Goal: Navigation & Orientation: Find specific page/section

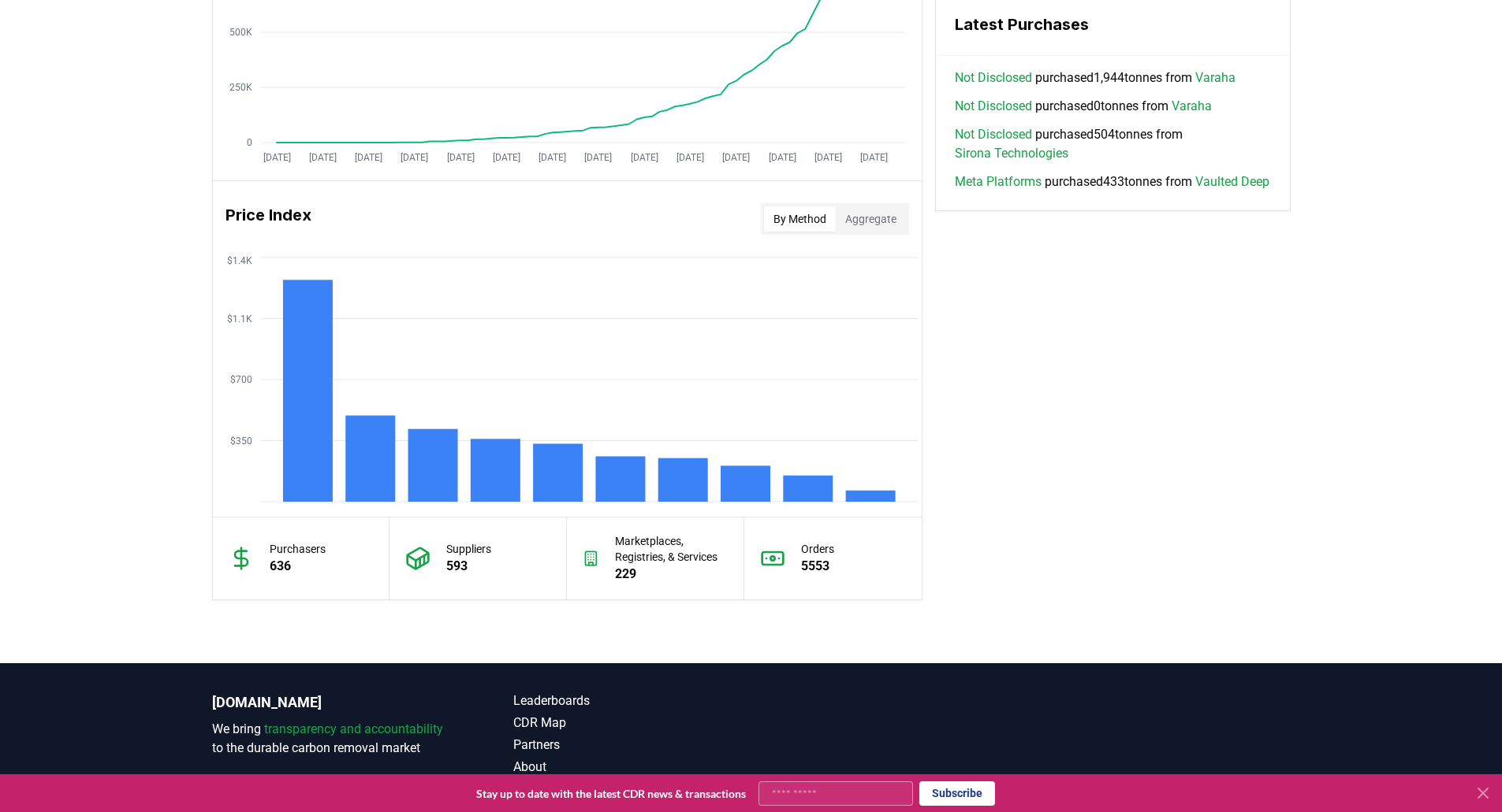
scroll to position [1036, 0]
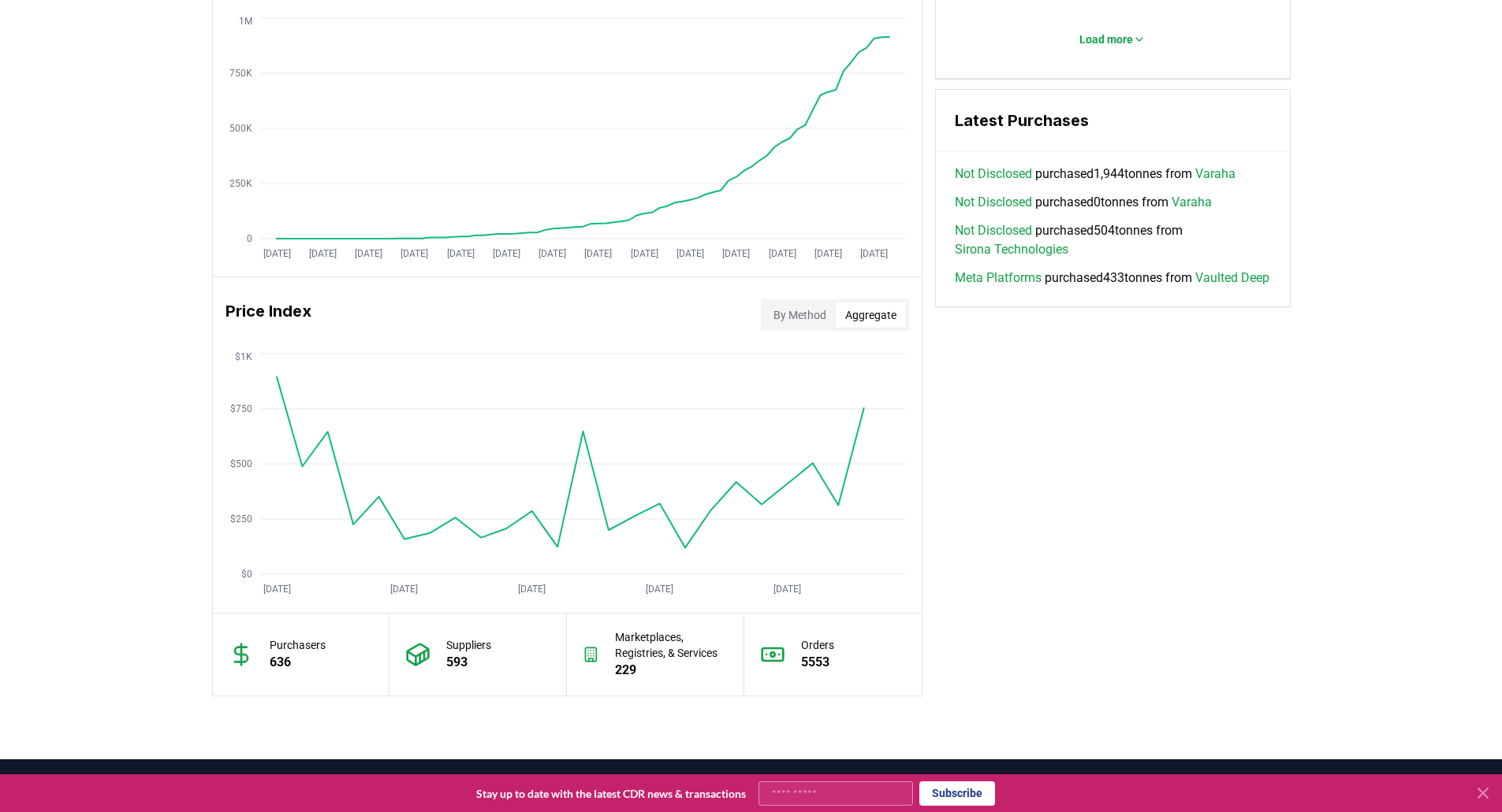
click at [873, 315] on button "Aggregate" at bounding box center [871, 315] width 70 height 25
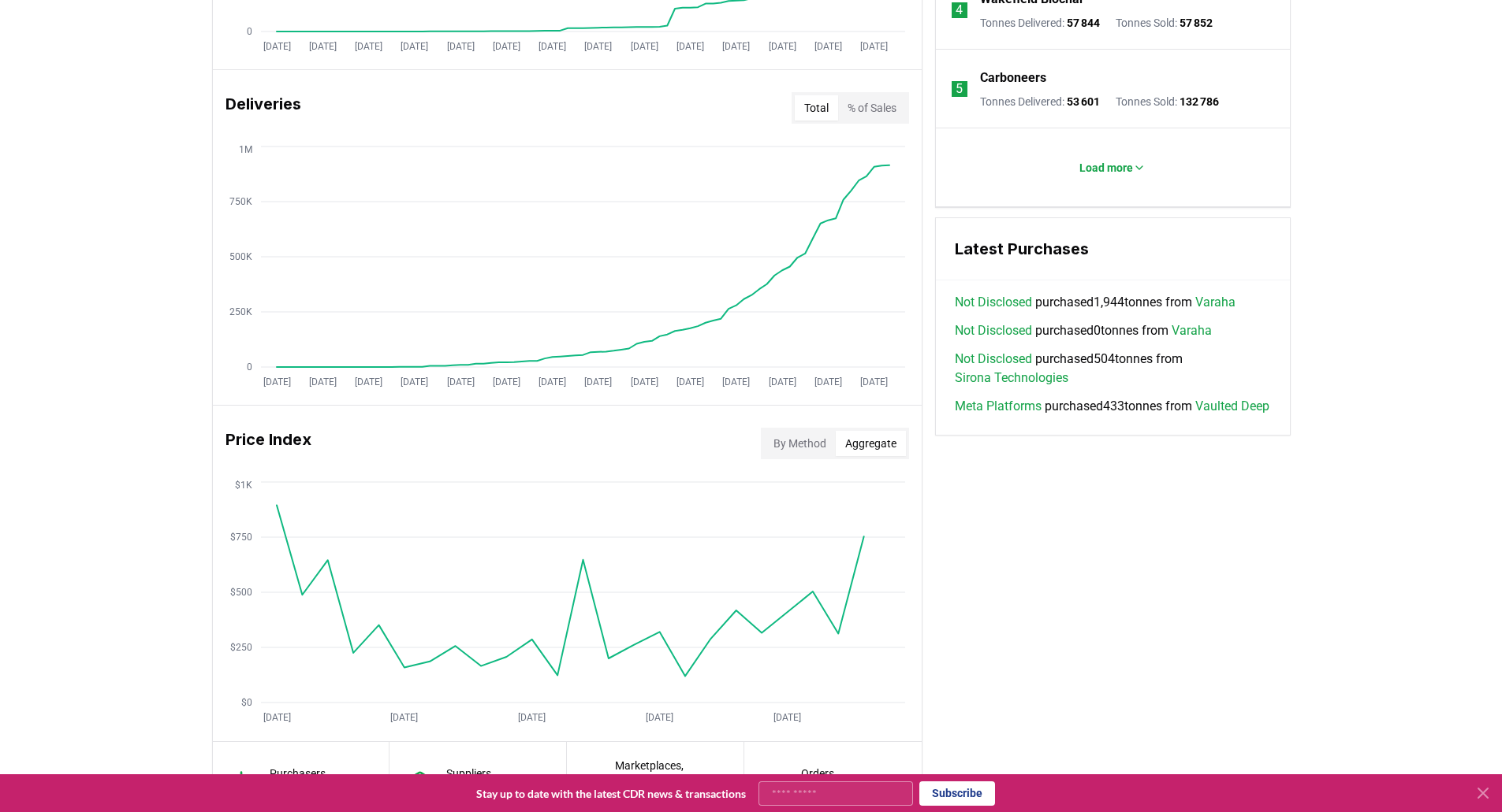
scroll to position [910, 0]
click at [1482, 798] on icon at bounding box center [1482, 793] width 19 height 19
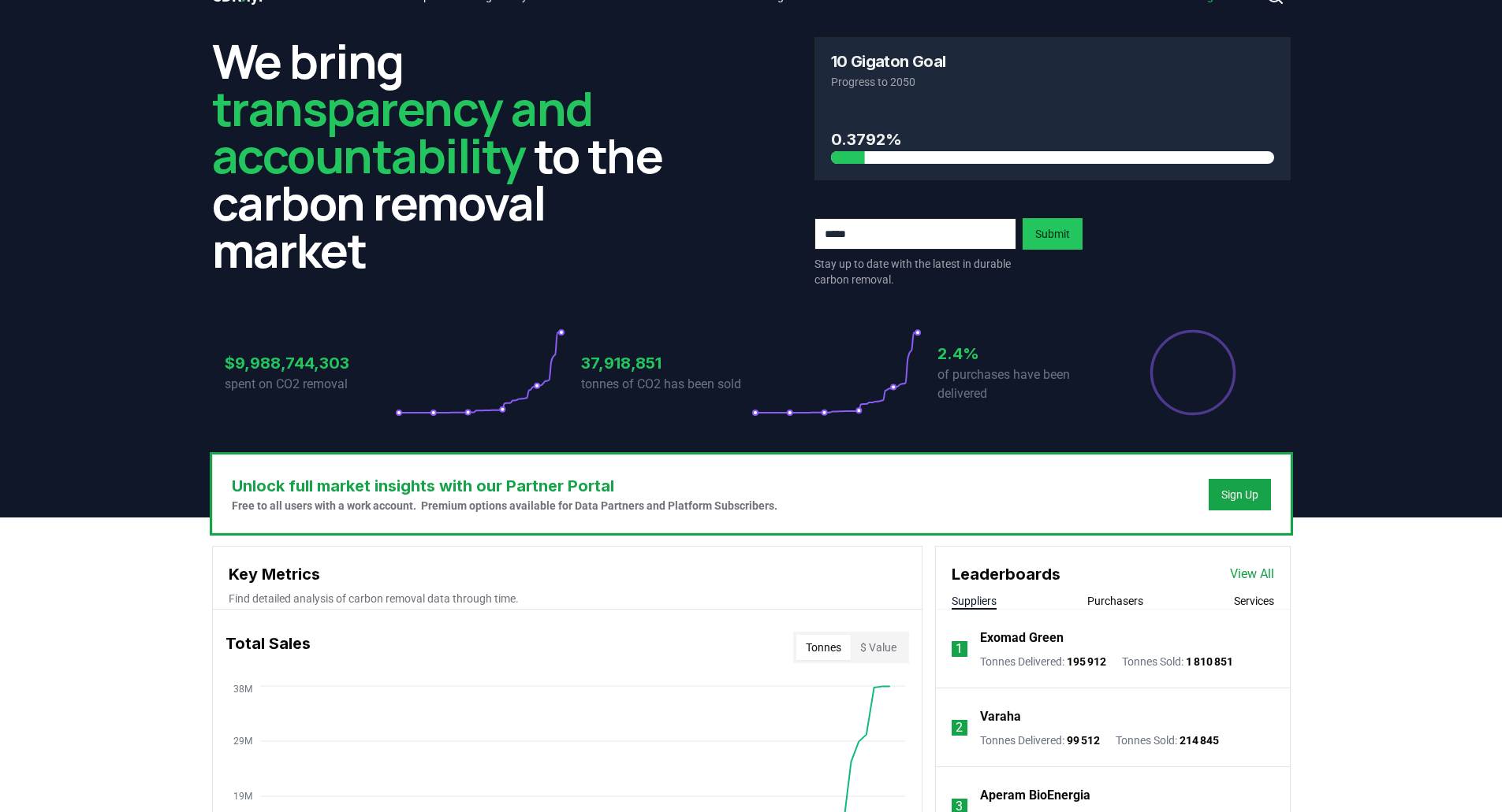
scroll to position [0, 0]
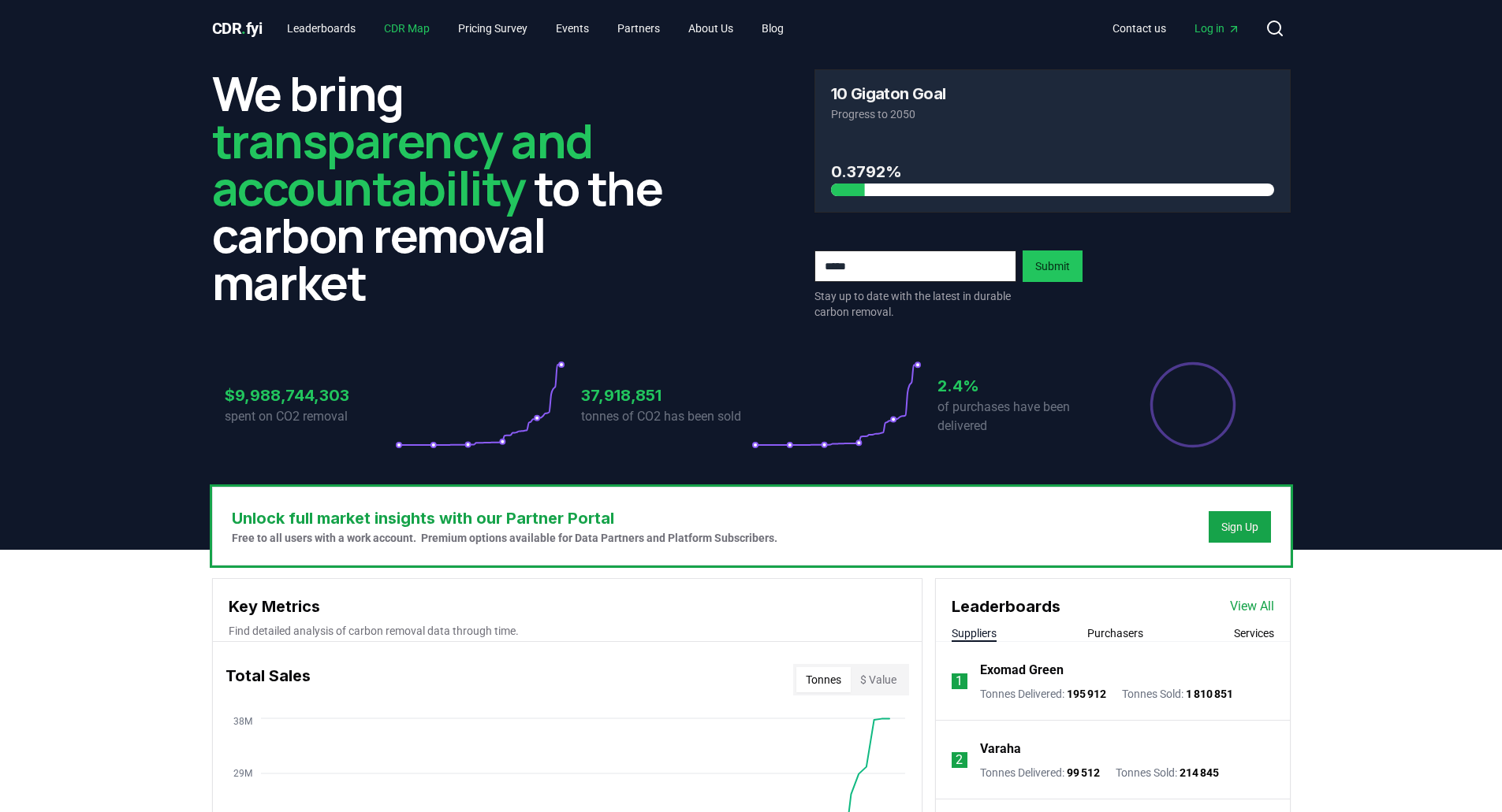
click at [410, 24] on link "CDR Map" at bounding box center [407, 28] width 71 height 28
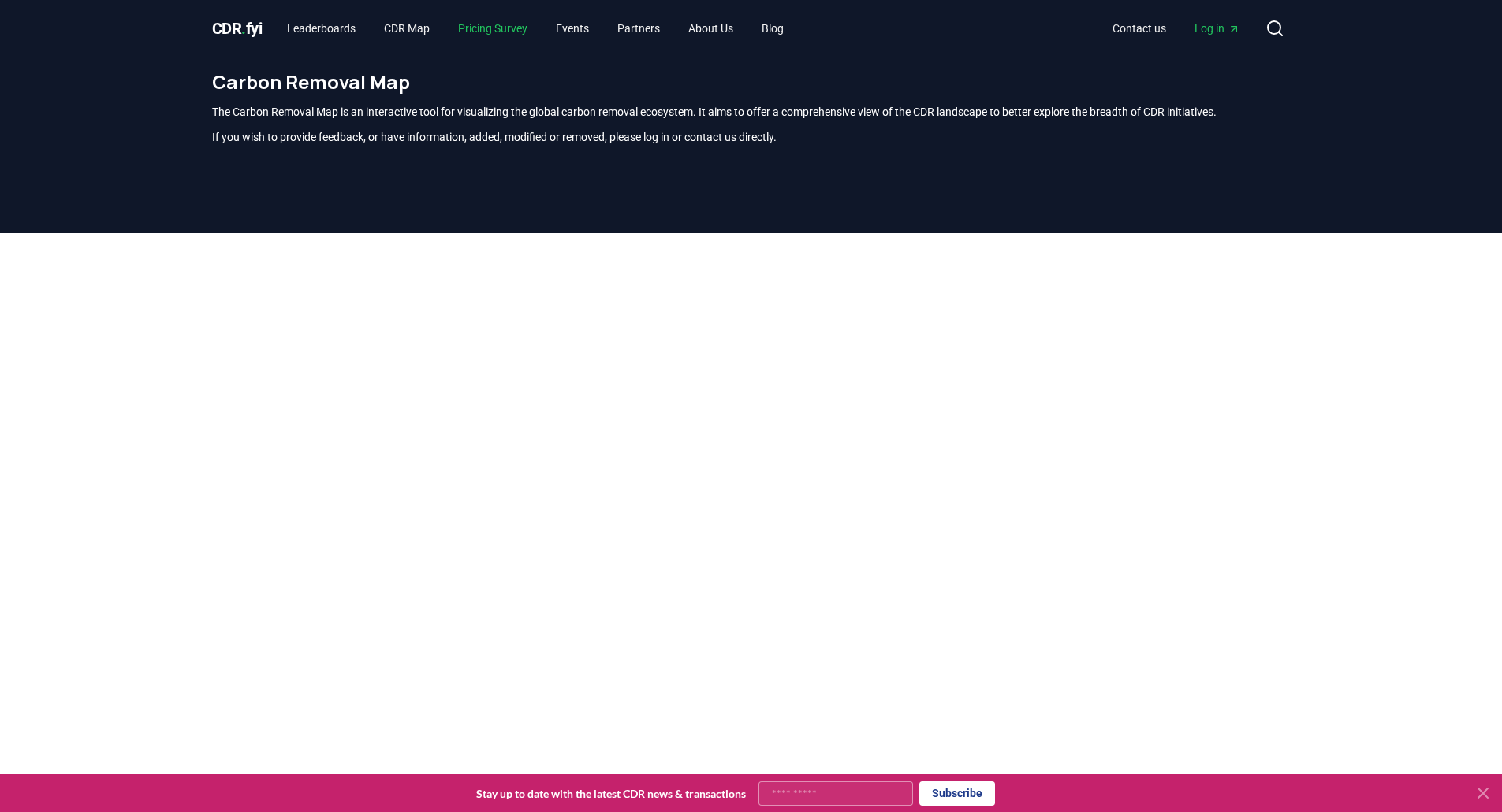
click at [505, 27] on link "Pricing Survey" at bounding box center [493, 28] width 94 height 28
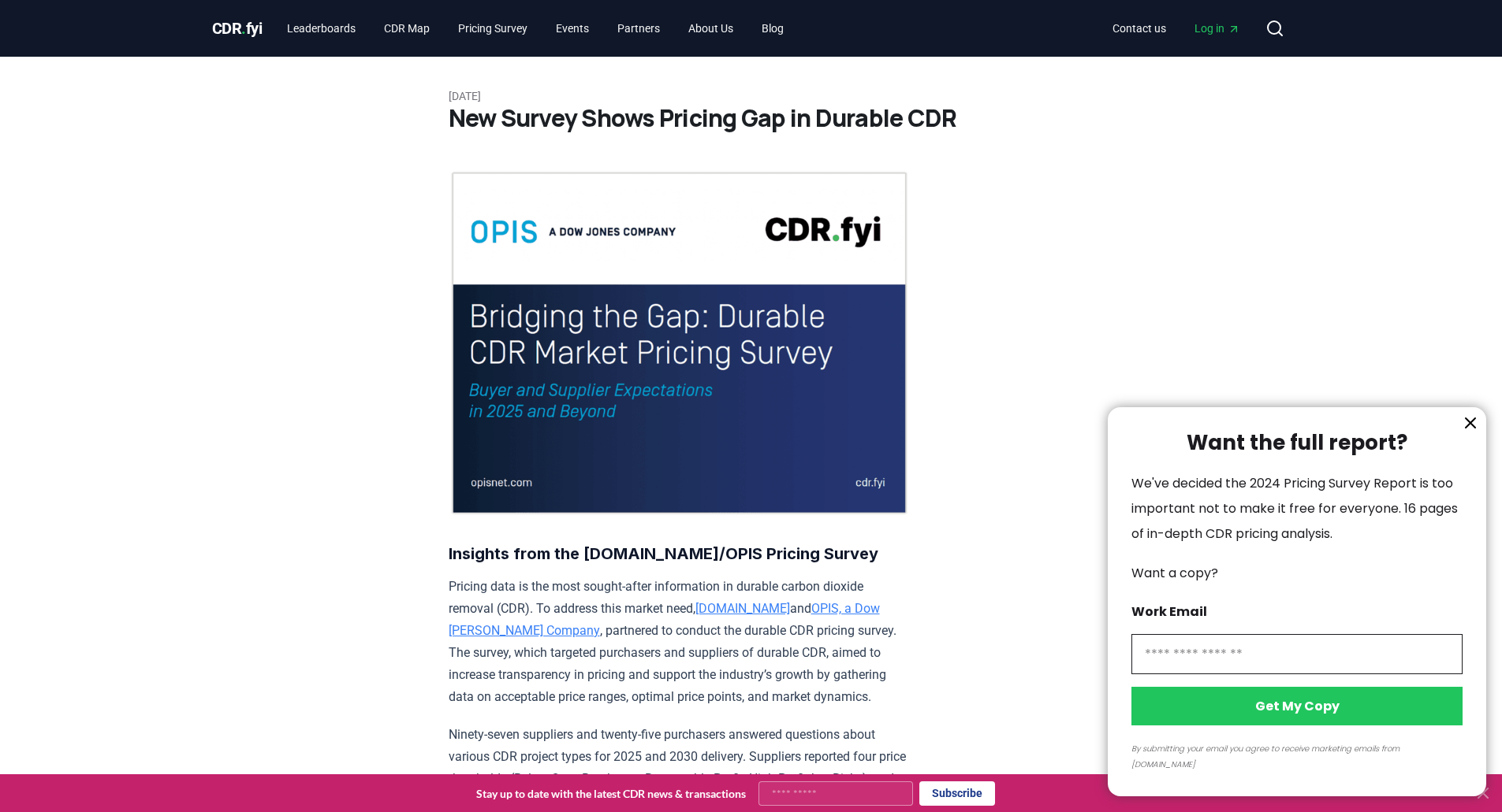
click at [1465, 432] on icon "information" at bounding box center [1469, 423] width 19 height 19
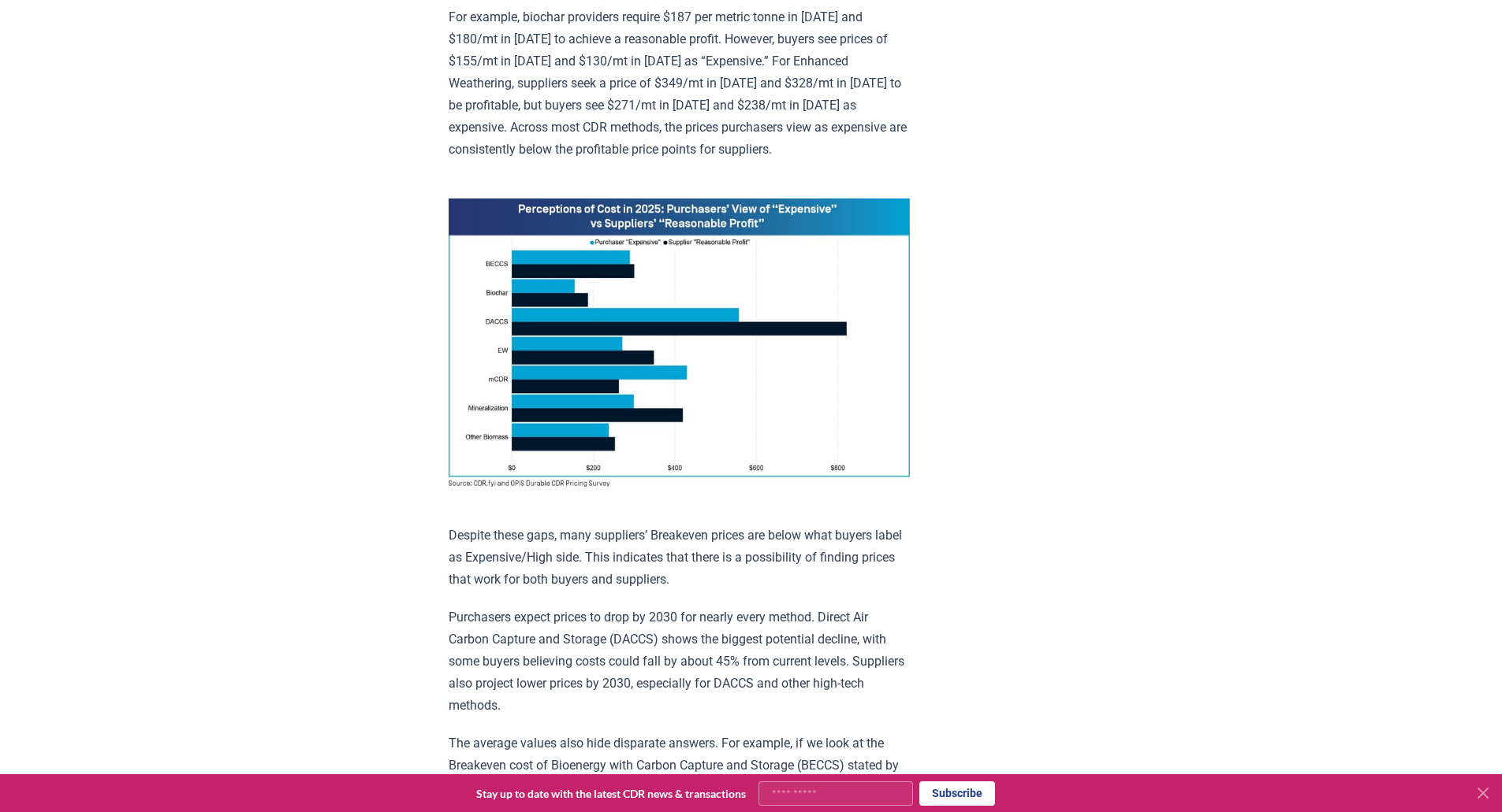
scroll to position [979, 0]
